Goal: Transaction & Acquisition: Purchase product/service

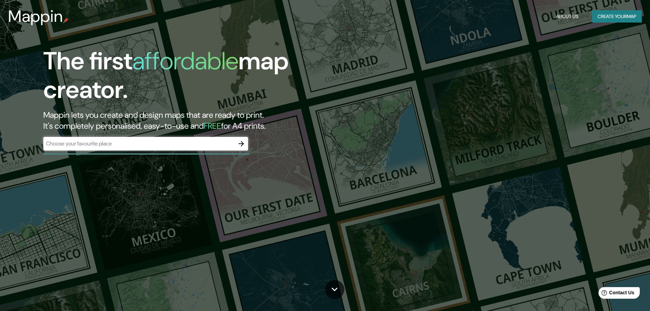
click at [166, 138] on div "​" at bounding box center [145, 144] width 205 height 14
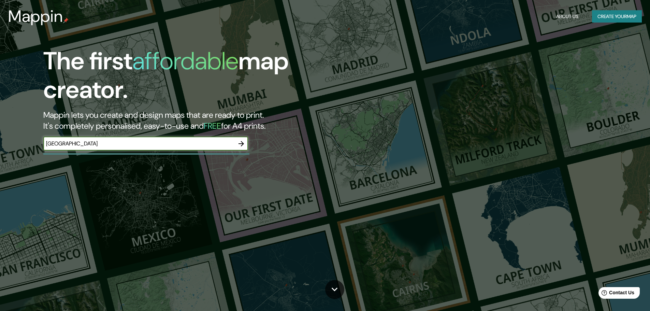
type input "[GEOGRAPHIC_DATA]"
click at [241, 144] on icon "button" at bounding box center [241, 144] width 8 height 8
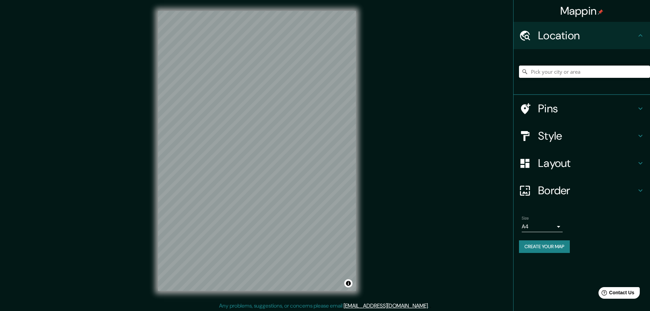
click at [580, 68] on input "Pick your city or area" at bounding box center [584, 72] width 131 height 12
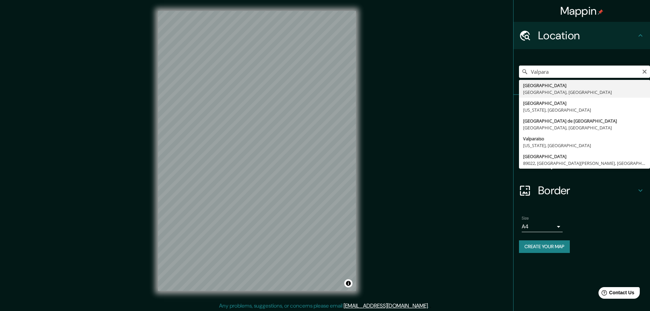
type input "[GEOGRAPHIC_DATA], [GEOGRAPHIC_DATA], [GEOGRAPHIC_DATA]"
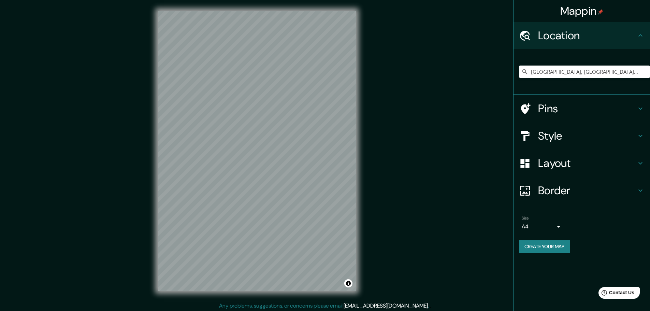
click at [66, 176] on div "Mappin Location [GEOGRAPHIC_DATA], [GEOGRAPHIC_DATA], [GEOGRAPHIC_DATA] Pins St…" at bounding box center [325, 156] width 650 height 313
click at [400, 78] on div "Mappin Location [GEOGRAPHIC_DATA], [GEOGRAPHIC_DATA], [GEOGRAPHIC_DATA] Pins St…" at bounding box center [325, 156] width 650 height 313
click at [360, 89] on div "© Mapbox © OpenStreetMap Improve this map" at bounding box center [257, 151] width 220 height 302
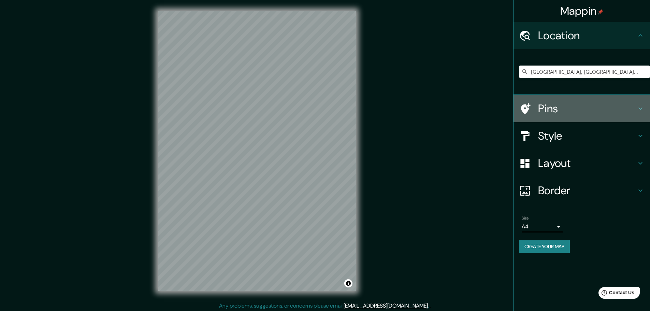
click at [580, 103] on h4 "Pins" at bounding box center [587, 109] width 98 height 14
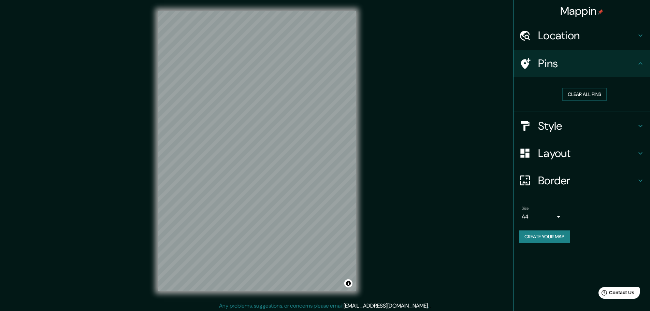
click at [593, 65] on h4 "Pins" at bounding box center [587, 64] width 98 height 14
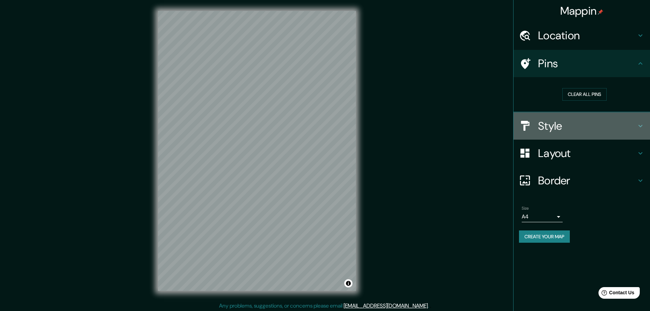
click at [592, 123] on h4 "Style" at bounding box center [587, 126] width 98 height 14
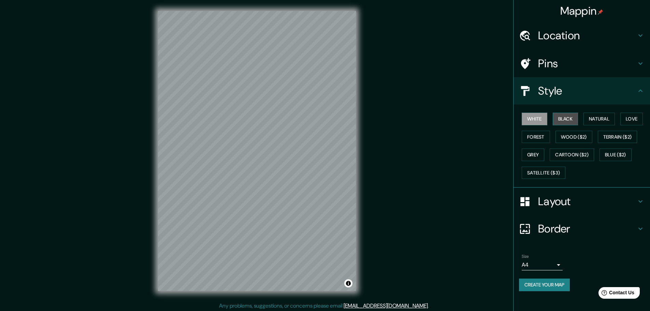
click at [560, 119] on button "Black" at bounding box center [566, 119] width 26 height 13
click at [587, 119] on button "Natural" at bounding box center [599, 119] width 31 height 13
click at [646, 118] on div "White Black Natural Love Forest Wood ($2) Terrain ($2) Grey Cartoon ($2) Blue (…" at bounding box center [584, 146] width 131 height 72
click at [643, 119] on button "Love" at bounding box center [631, 119] width 23 height 13
click at [548, 134] on button "Forest" at bounding box center [536, 137] width 28 height 13
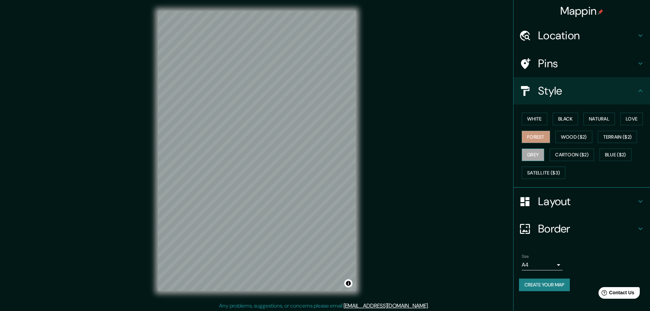
click at [535, 152] on button "Grey" at bounding box center [533, 154] width 23 height 13
click at [579, 134] on button "Wood ($2)" at bounding box center [574, 137] width 37 height 13
click at [609, 142] on button "Terrain ($2)" at bounding box center [618, 137] width 40 height 13
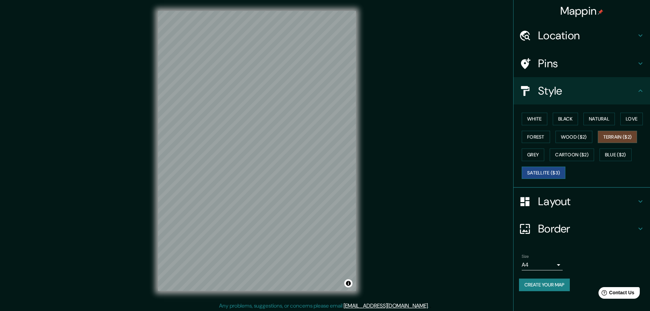
click at [542, 167] on button "Satellite ($3)" at bounding box center [544, 173] width 44 height 13
click at [583, 158] on button "Cartoon ($2)" at bounding box center [572, 154] width 44 height 13
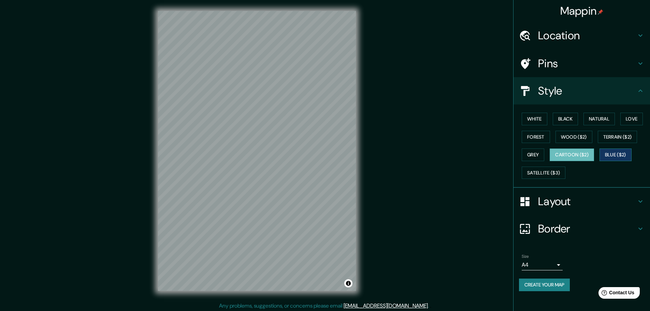
click at [610, 153] on button "Blue ($2)" at bounding box center [616, 154] width 32 height 13
click at [154, 213] on div "© Mapbox © OpenStreetMap Improve this map" at bounding box center [257, 151] width 220 height 302
click at [478, 189] on div "Mappin Location [GEOGRAPHIC_DATA], [GEOGRAPHIC_DATA], [GEOGRAPHIC_DATA] Pins St…" at bounding box center [325, 156] width 650 height 313
click at [356, 171] on div "© Mapbox © OpenStreetMap Improve this map" at bounding box center [257, 151] width 220 height 302
click at [559, 208] on h4 "Layout" at bounding box center [587, 202] width 98 height 14
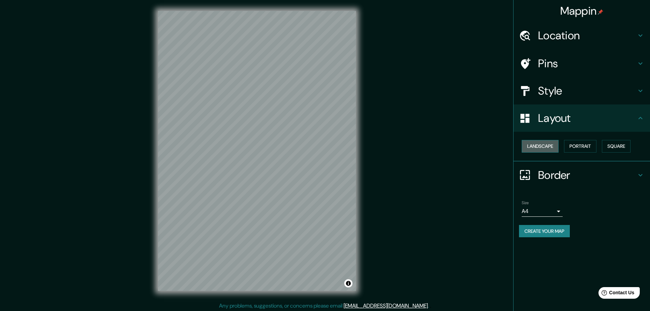
click at [532, 145] on button "Landscape" at bounding box center [540, 146] width 37 height 13
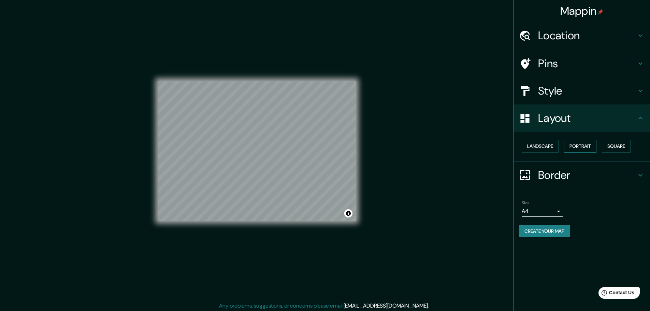
click at [584, 142] on button "Portrait" at bounding box center [580, 146] width 32 height 13
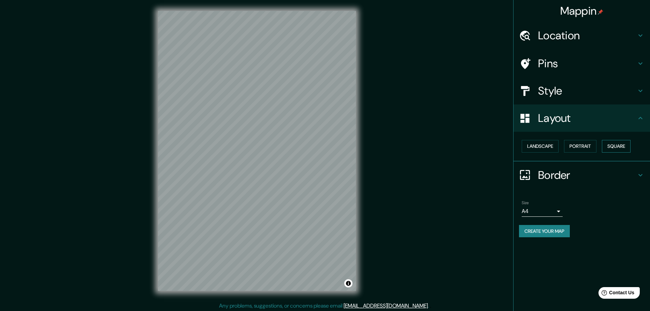
click at [614, 152] on button "Square" at bounding box center [616, 146] width 29 height 13
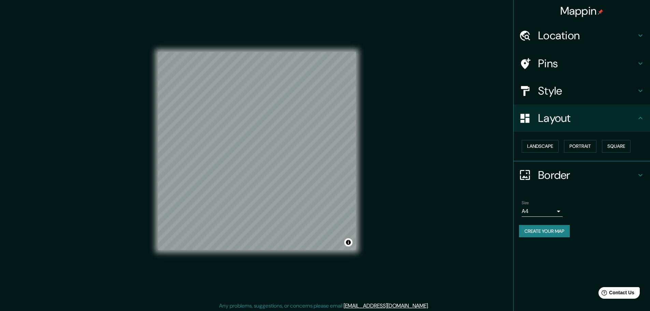
drag, startPoint x: 555, startPoint y: 145, endPoint x: 557, endPoint y: 159, distance: 13.8
click at [555, 145] on button "Landscape" at bounding box center [540, 146] width 37 height 13
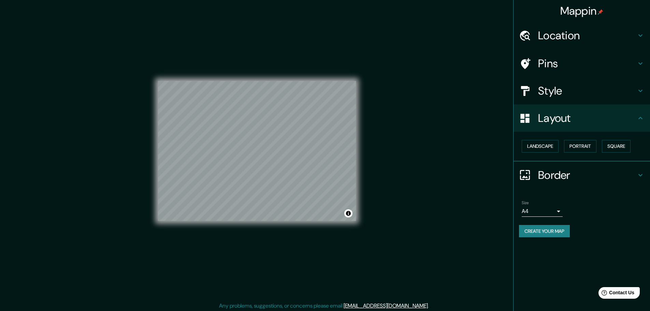
click at [557, 166] on div "Border" at bounding box center [582, 174] width 137 height 27
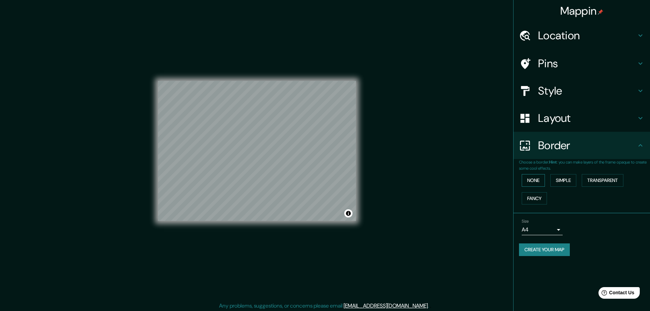
click at [537, 184] on button "None" at bounding box center [533, 180] width 23 height 13
click at [576, 183] on button "Simple" at bounding box center [563, 180] width 26 height 13
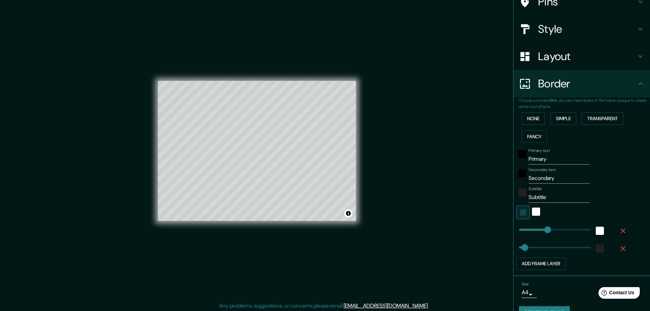
scroll to position [77, 0]
